Goal: Task Accomplishment & Management: Complete application form

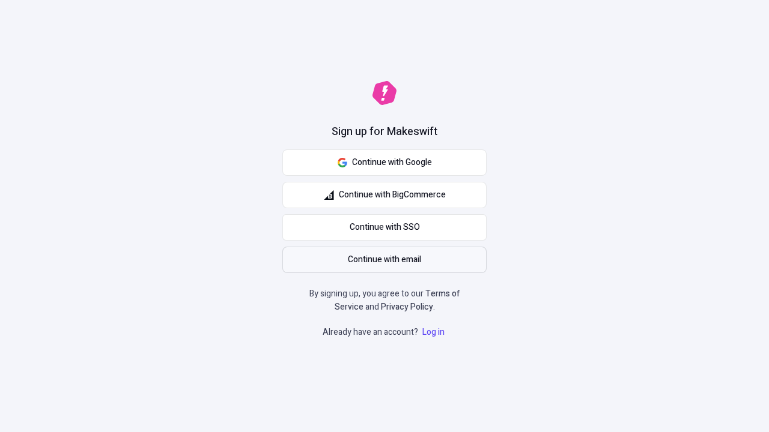
click at [384, 260] on span "Continue with email" at bounding box center [384, 259] width 73 height 13
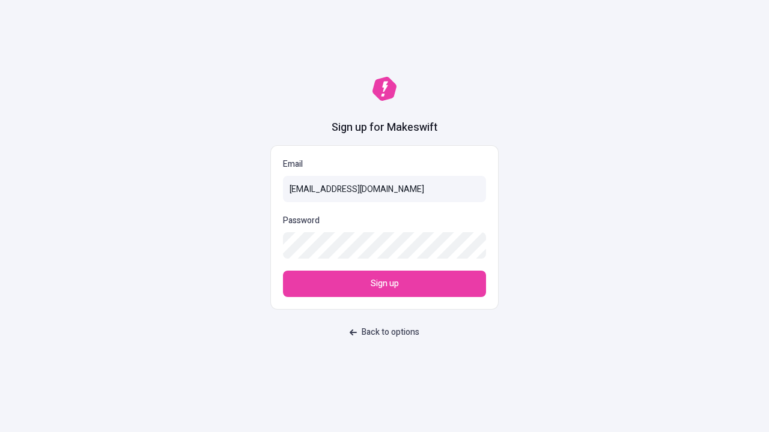
type input "[EMAIL_ADDRESS][DOMAIN_NAME]"
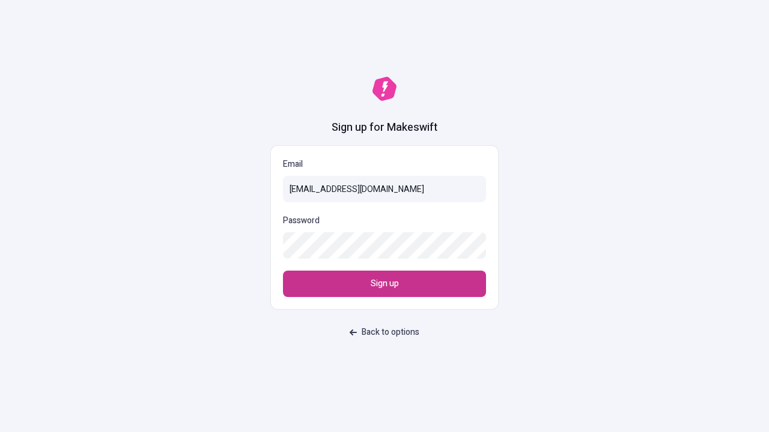
click at [384, 284] on span "Sign up" at bounding box center [385, 283] width 28 height 13
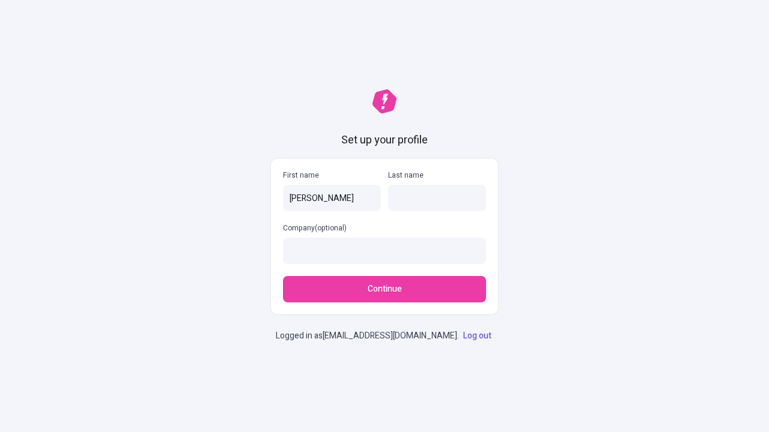
type input "[PERSON_NAME]"
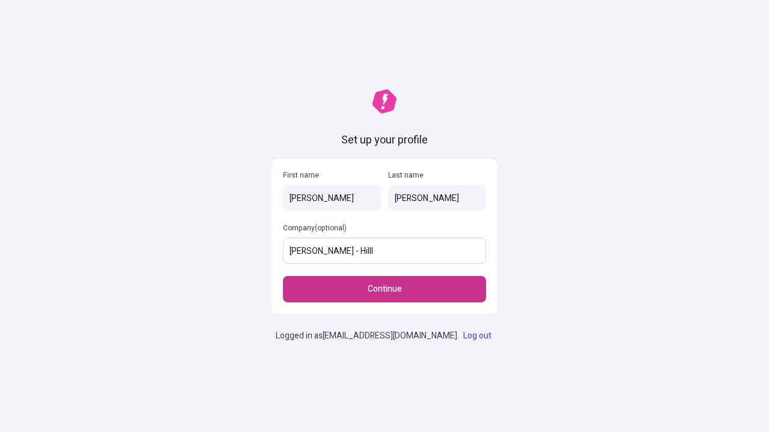
type input "Herzog - Hilll"
click at [384, 283] on span "Continue" at bounding box center [385, 289] width 34 height 13
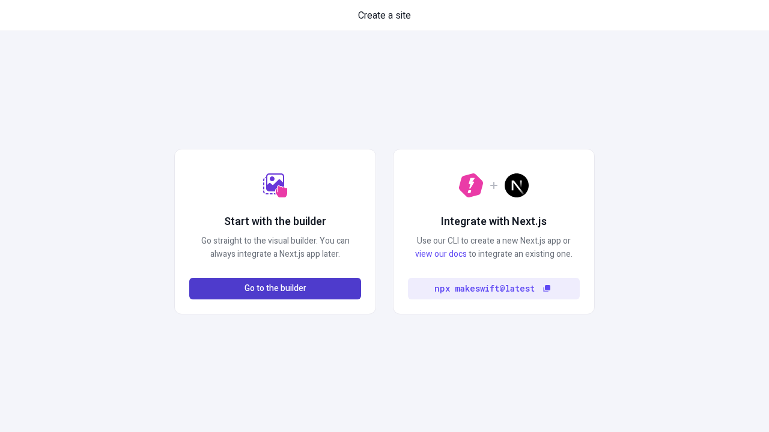
click at [275, 289] on span "Go to the builder" at bounding box center [275, 288] width 62 height 13
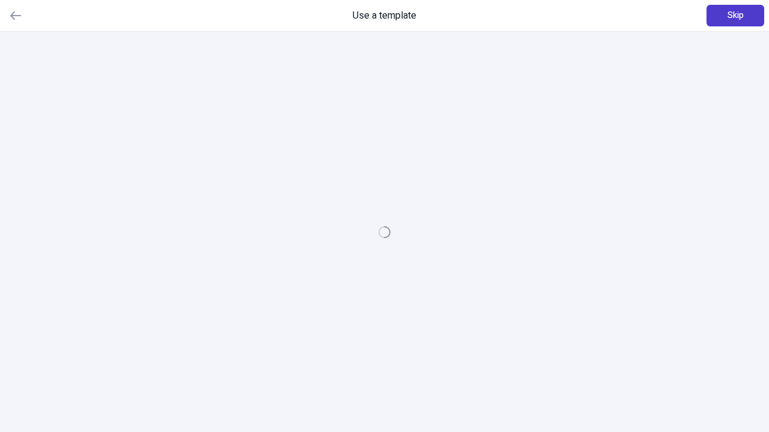
click at [735, 16] on span "Skip" at bounding box center [735, 15] width 16 height 13
